Goal: Information Seeking & Learning: Find specific fact

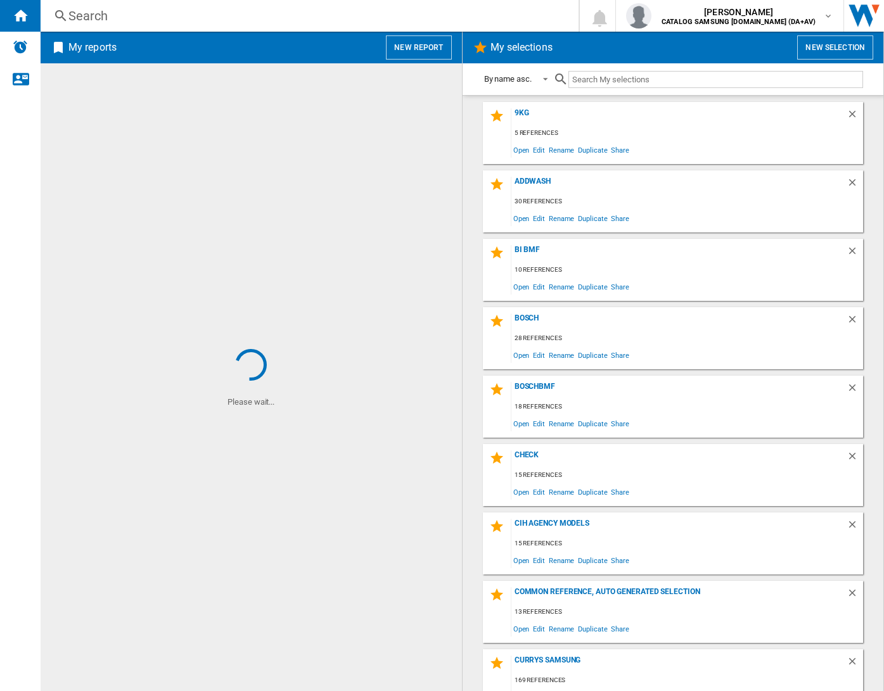
click at [169, 17] on div "Search" at bounding box center [306, 16] width 477 height 18
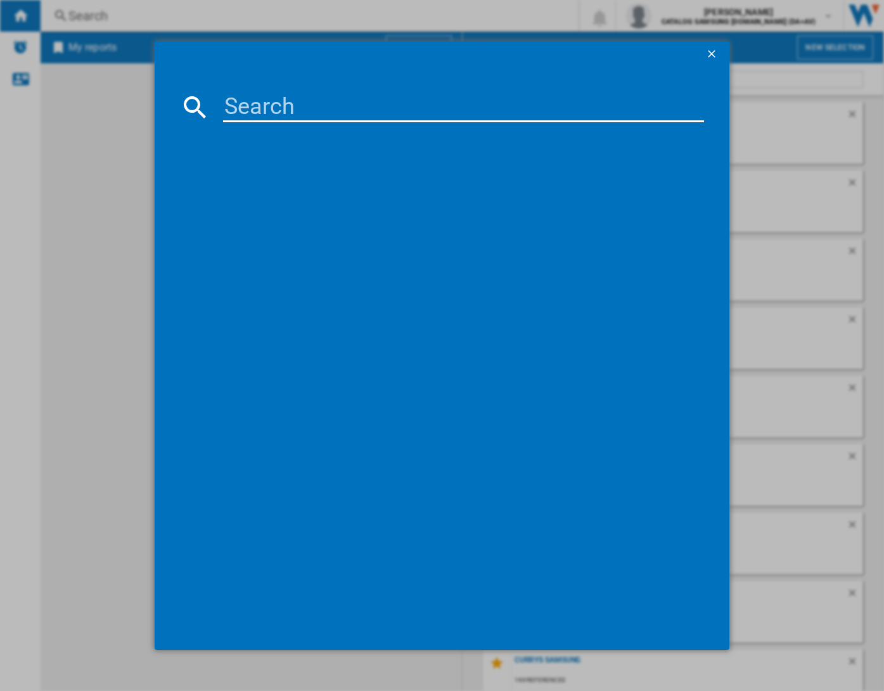
click at [269, 103] on input at bounding box center [463, 107] width 481 height 30
paste input "KGN39OCAF"
type input "KGN39OCAF"
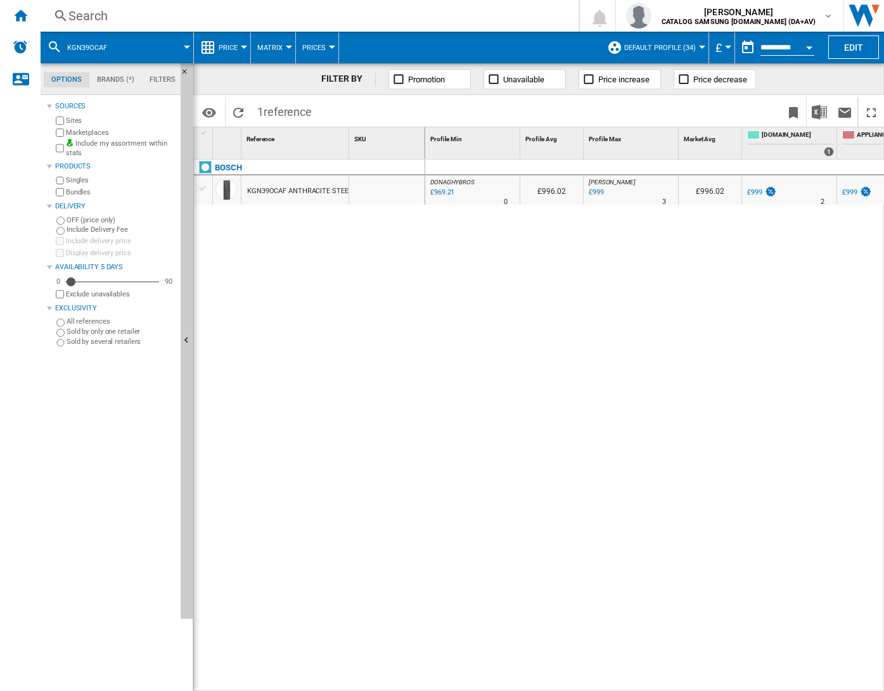
click at [753, 192] on div "£999" at bounding box center [754, 192] width 15 height 8
